Goal: Task Accomplishment & Management: Complete application form

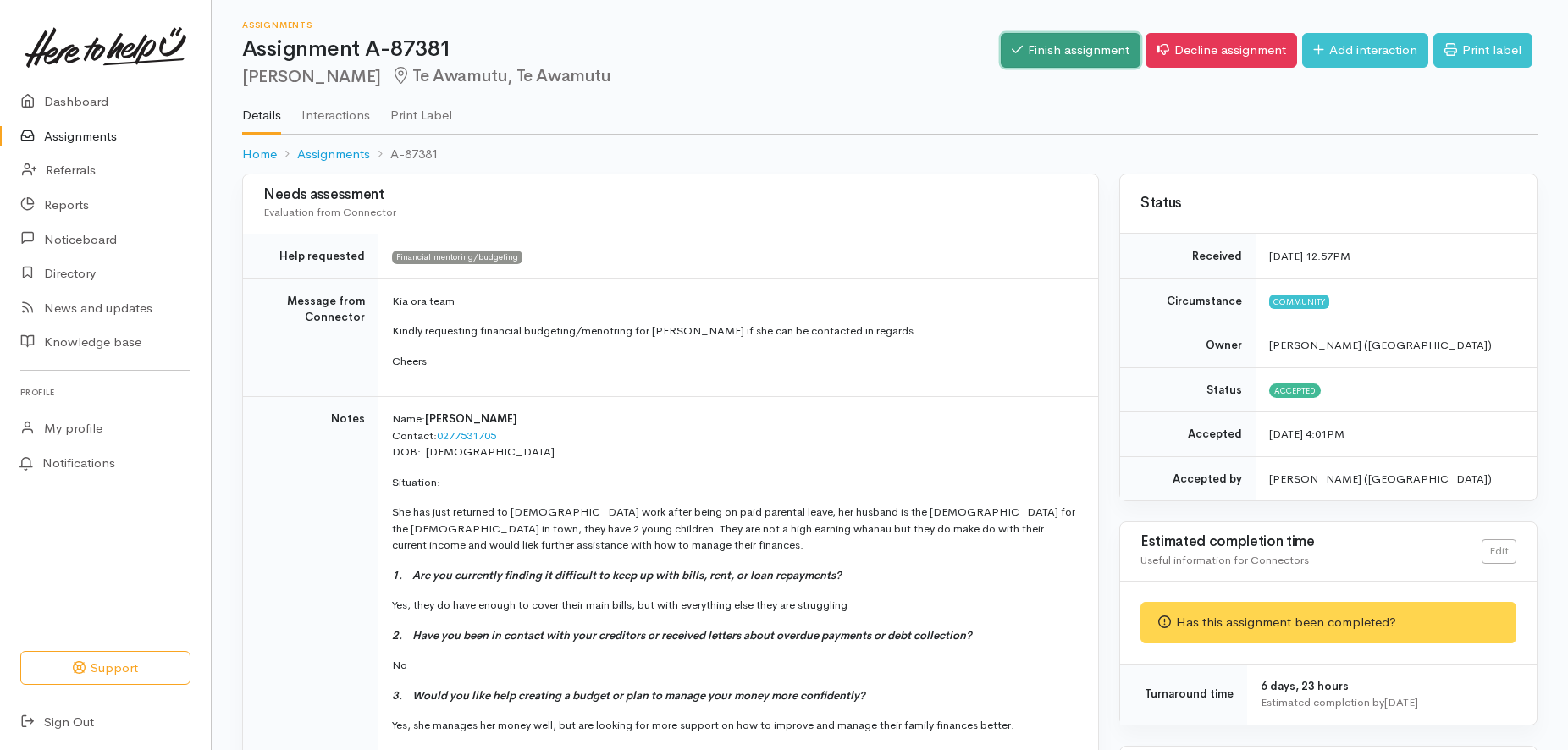
click at [1090, 51] on link "Finish assignment" at bounding box center [1070, 51] width 139 height 35
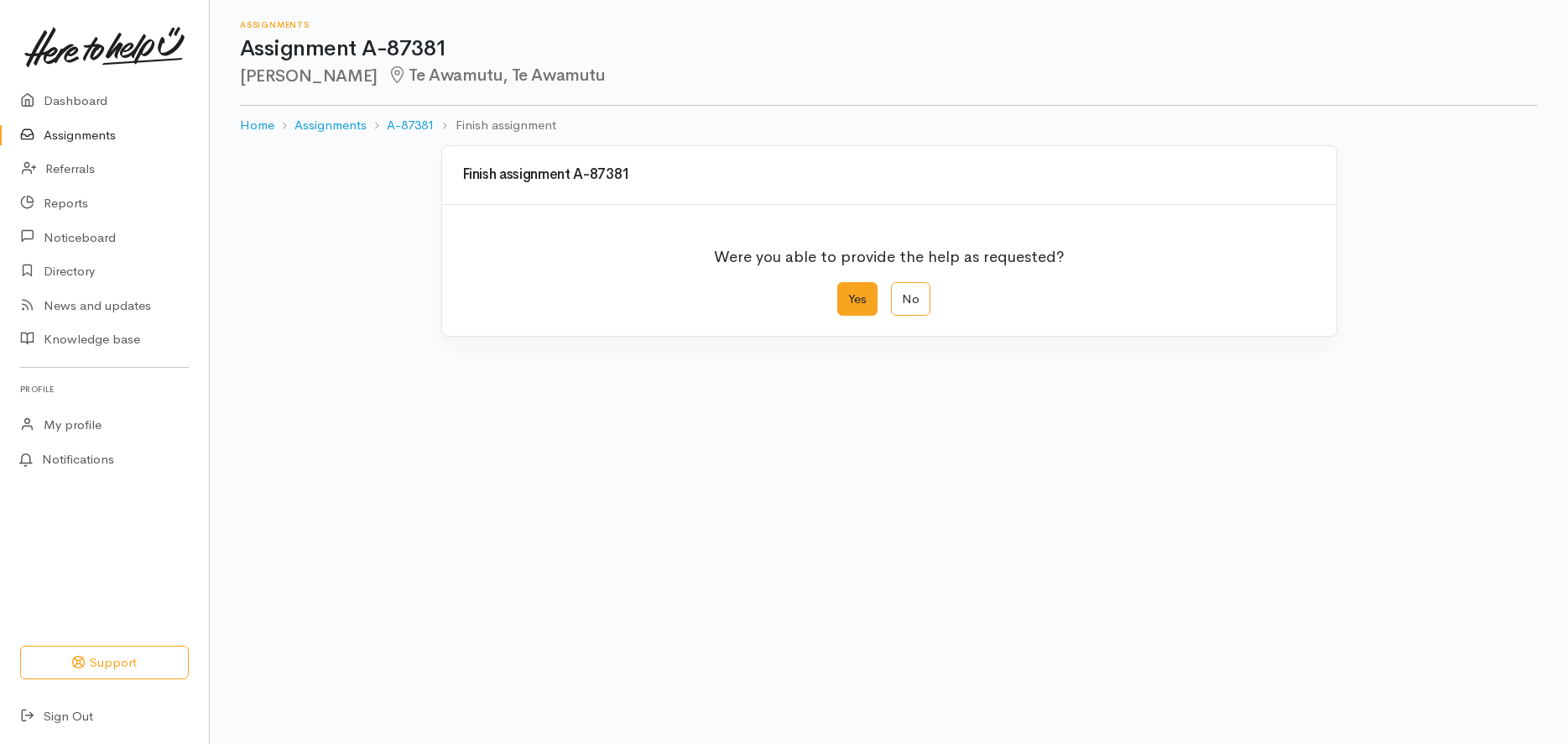
click at [855, 295] on label "Yes" at bounding box center [857, 299] width 41 height 35
click at [848, 293] on input "Yes" at bounding box center [842, 287] width 11 height 11
radio input "true"
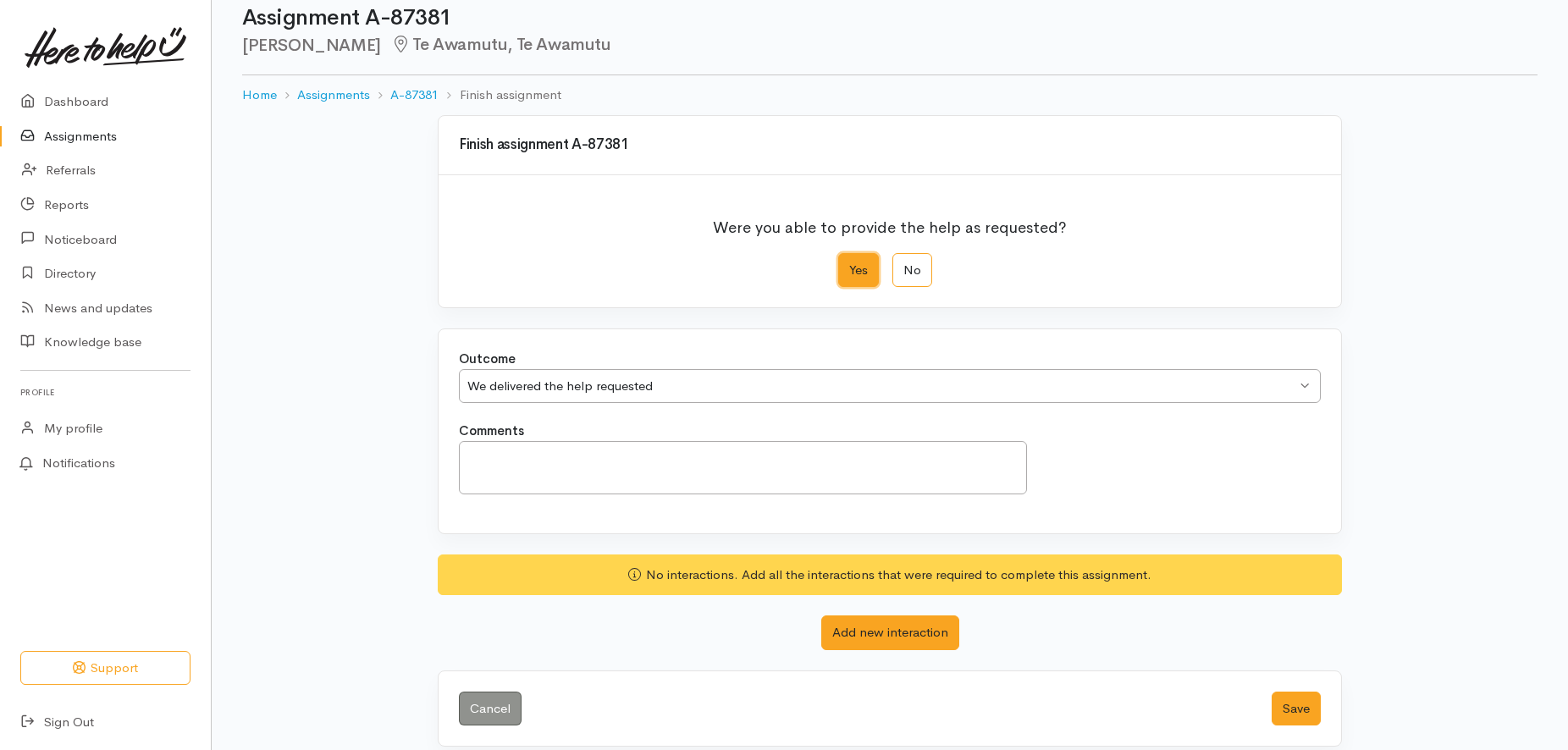
scroll to position [48, 0]
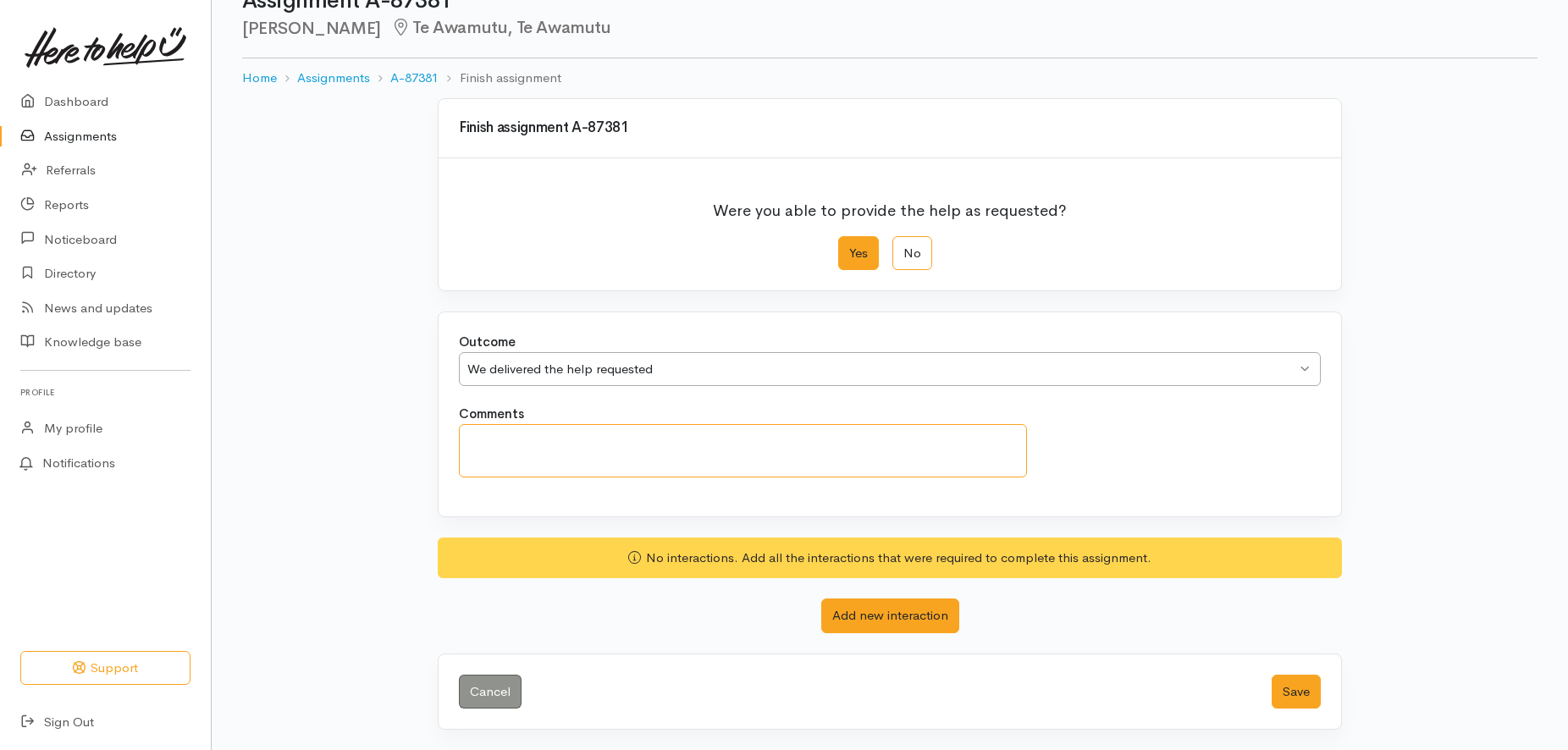
click at [498, 430] on textarea "Comments" at bounding box center [743, 450] width 568 height 53
click at [798, 437] on textarea "Home visit [DATE]. Left Consumer Find Money in Weird places" at bounding box center [743, 450] width 568 height 53
click at [844, 441] on textarea "Home visit [DATE]. Left Consumer Find Money in Weird Places" at bounding box center [743, 450] width 568 height 53
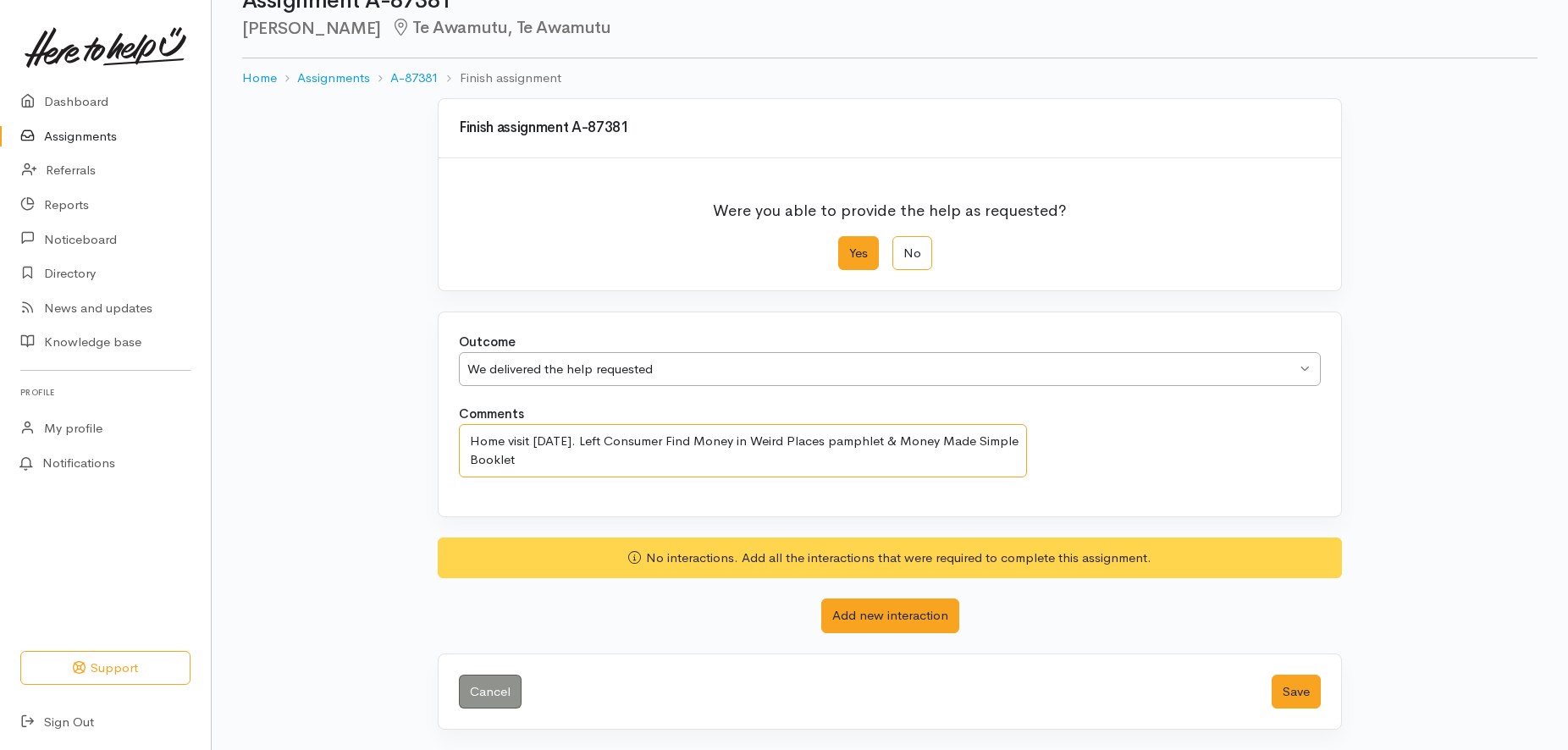
click at [512, 458] on textarea "Home visit [DATE]. Left Consumer Find Money in Weird Places pamphlet & Money Ma…" at bounding box center [743, 450] width 568 height 53
type textarea "Home visit [DATE]. Left Consumer Find Money in Weird Places pamphlet & Money Ma…"
click at [865, 614] on button "Add new interaction" at bounding box center [890, 616] width 138 height 35
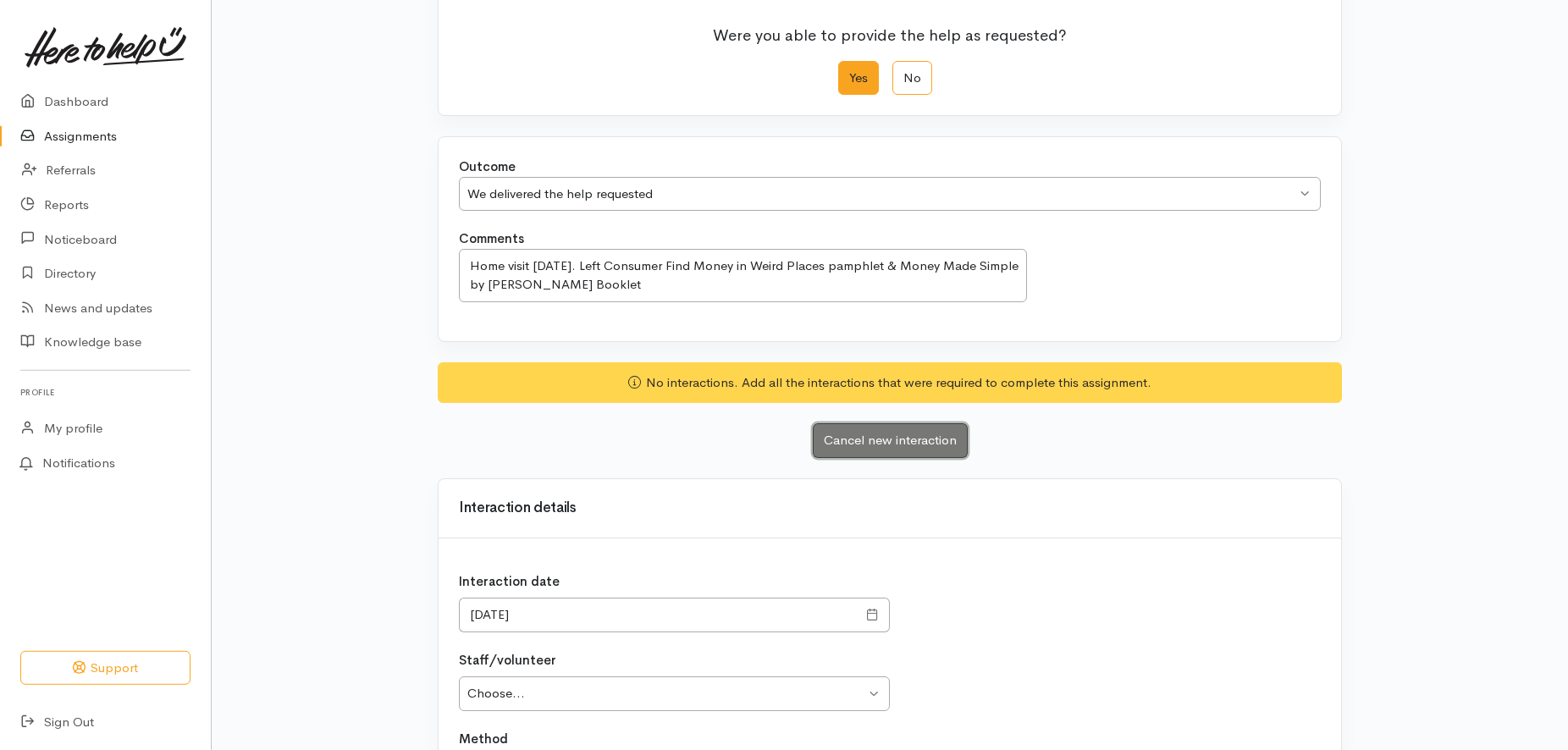
scroll to position [394, 0]
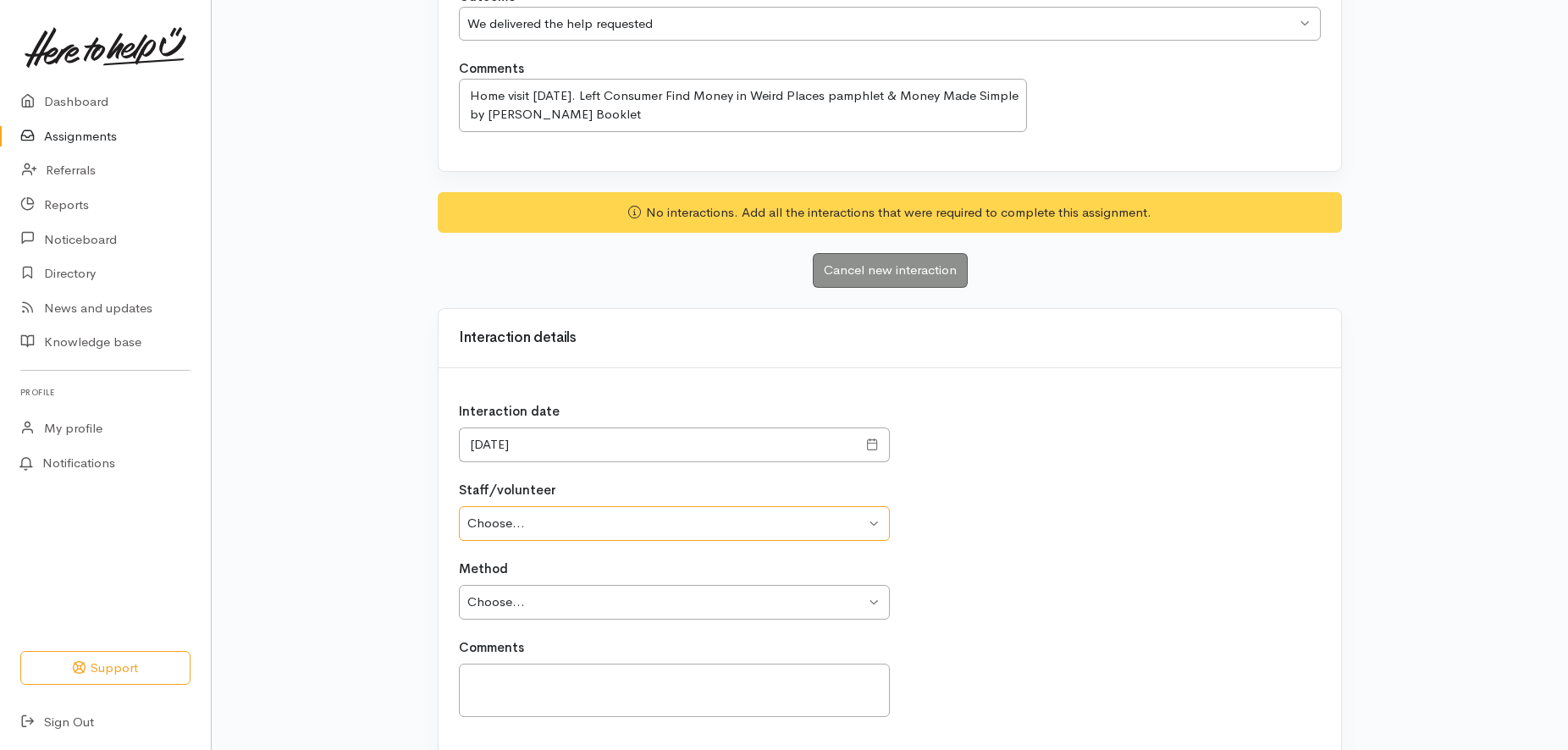
click at [458, 506] on select "Choose... [PERSON_NAME] [PERSON_NAME] Rangitonga [PERSON_NAME] [PERSON_NAME] [P…" at bounding box center [674, 524] width 431 height 35
select select "924"
click option "[PERSON_NAME]" at bounding box center [0, 0] width 0 height 0
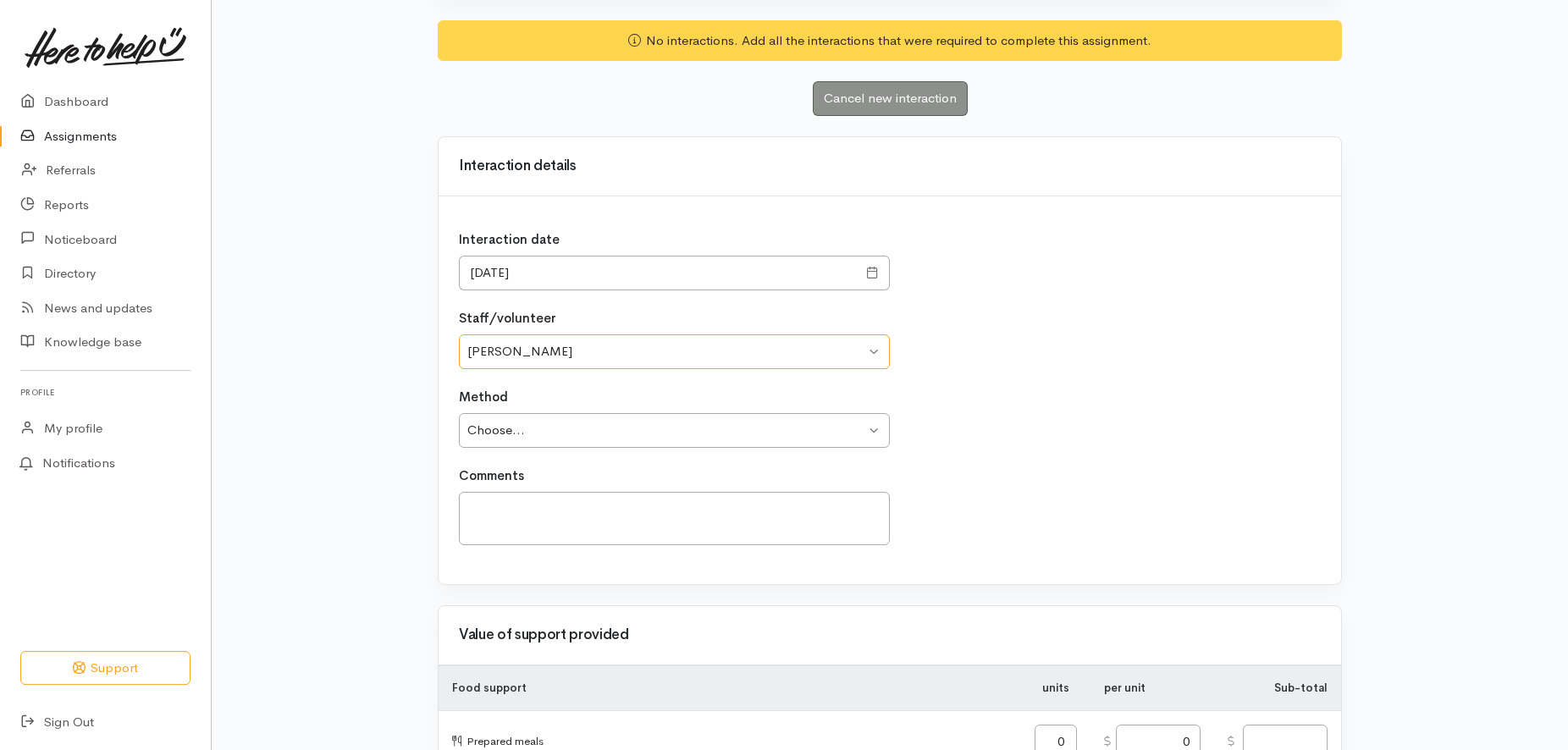
scroll to position [566, 0]
click at [458, 412] on select "Choose... Phone Visit Other" at bounding box center [674, 429] width 431 height 35
select select "2"
click option "Visit" at bounding box center [0, 0] width 0 height 0
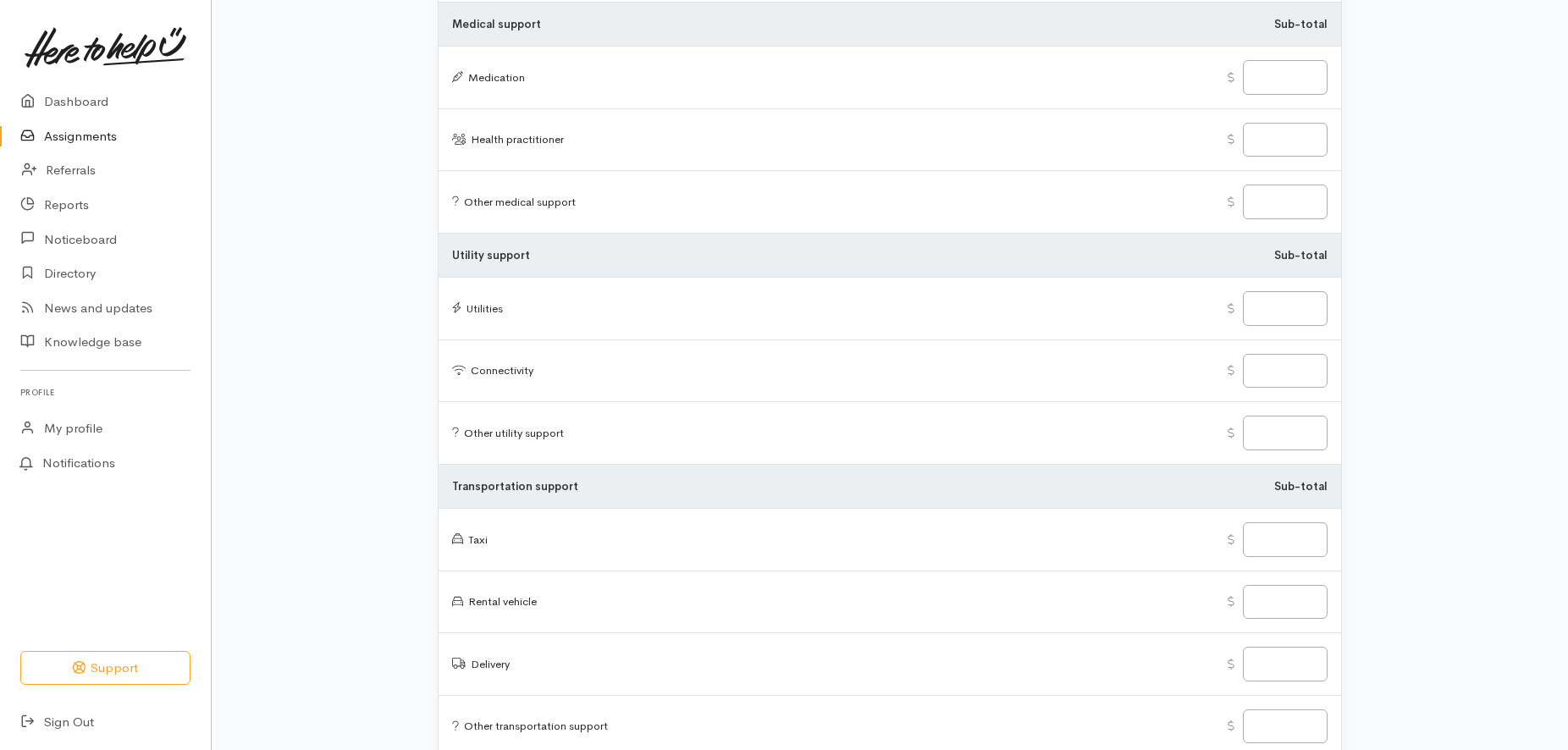
scroll to position [2626, 0]
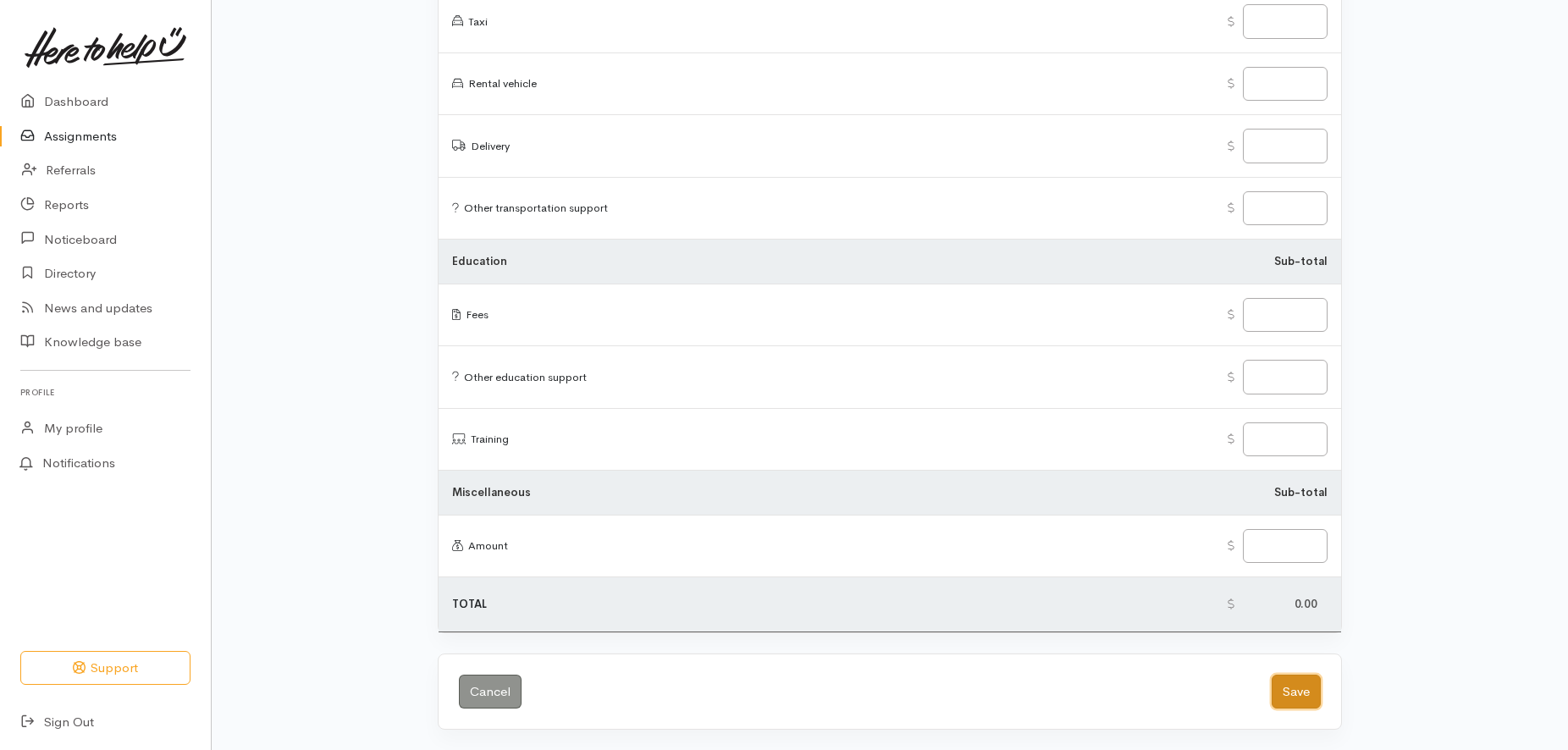
click at [1291, 693] on button "Save" at bounding box center [1296, 692] width 49 height 35
